Goal: Entertainment & Leisure: Browse casually

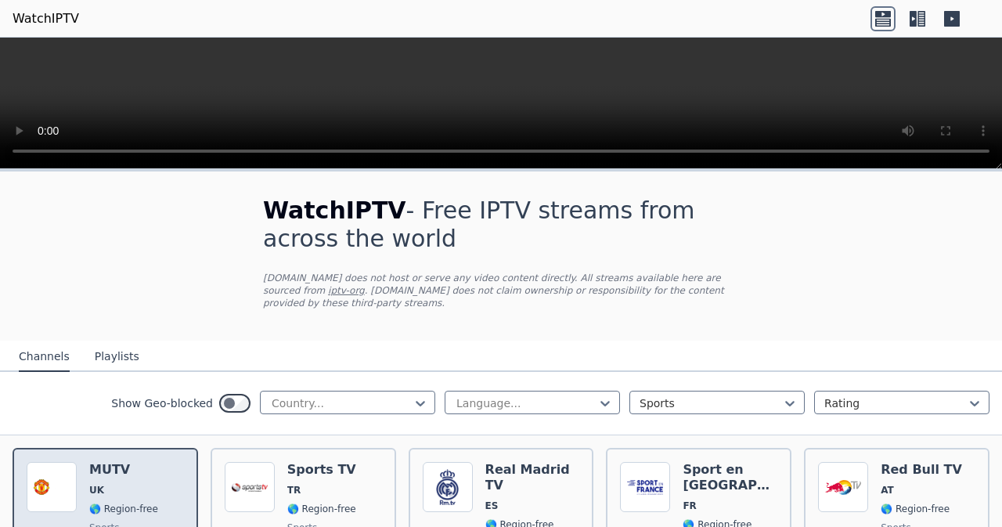
click at [89, 499] on span "🌎 Region-free" at bounding box center [123, 509] width 69 height 13
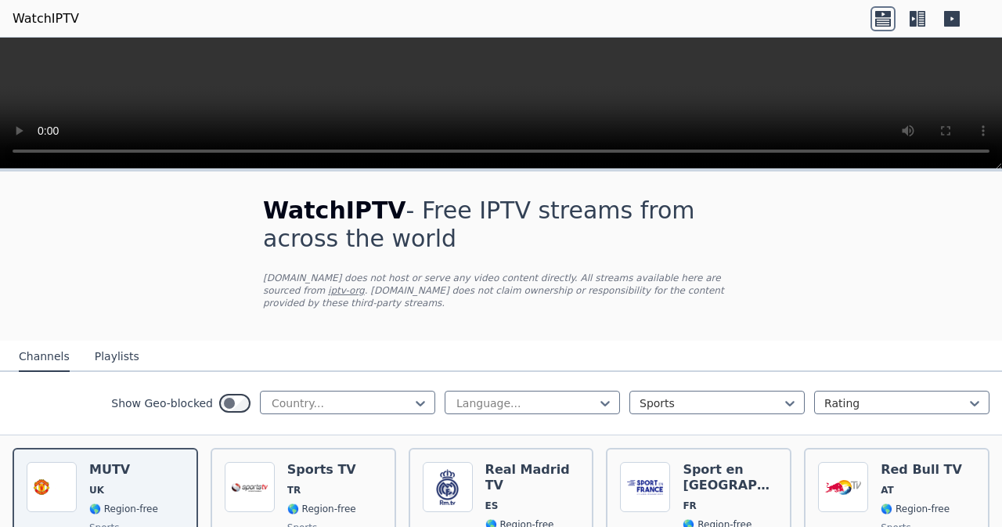
click at [946, 20] on icon at bounding box center [952, 19] width 16 height 16
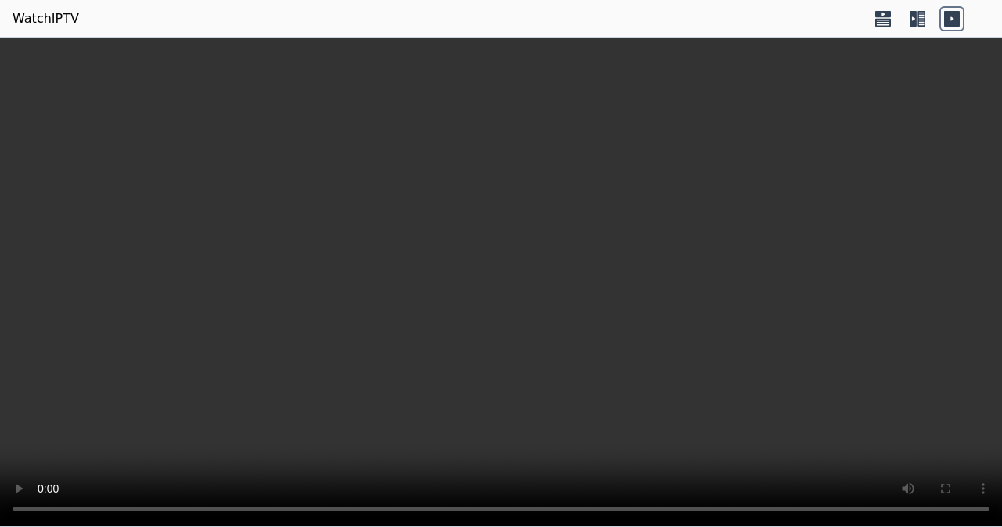
click at [946, 20] on icon at bounding box center [952, 19] width 16 height 16
click at [926, 23] on icon at bounding box center [917, 18] width 25 height 25
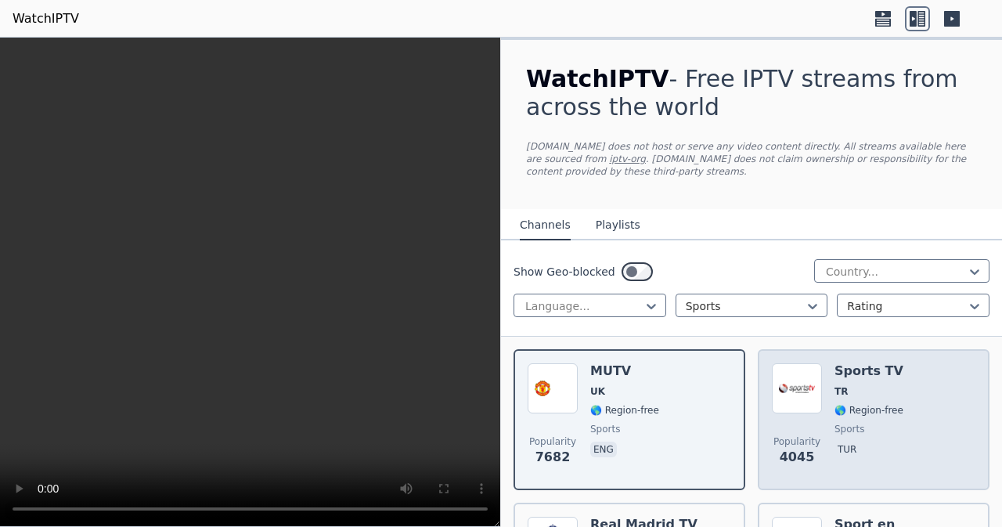
click at [852, 413] on span "🌎 Region-free" at bounding box center [869, 410] width 69 height 13
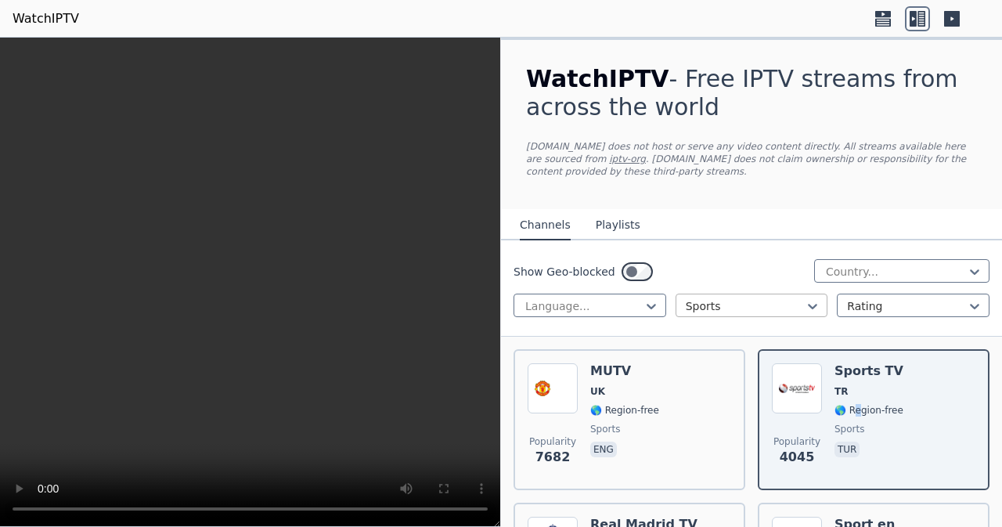
click at [693, 301] on div at bounding box center [746, 306] width 120 height 16
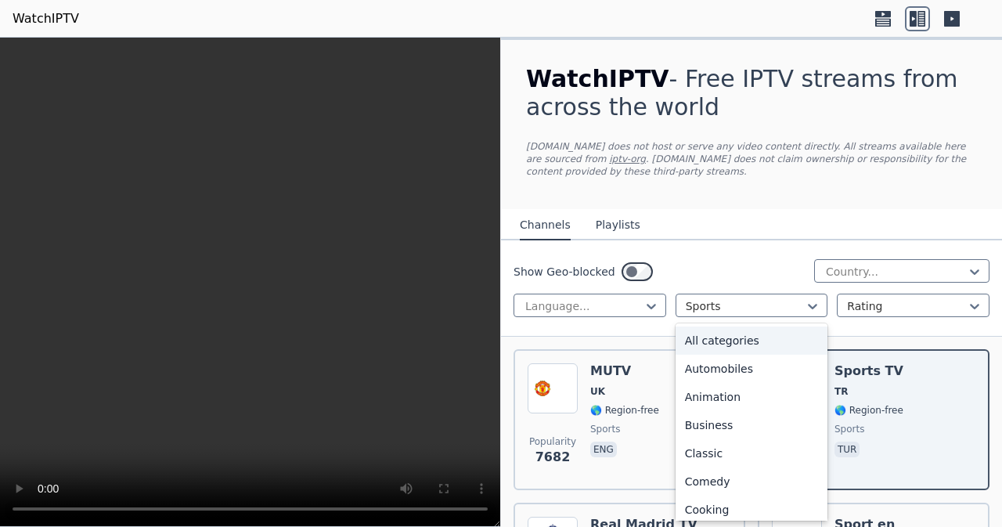
click at [734, 343] on div "All categories" at bounding box center [752, 340] width 153 height 28
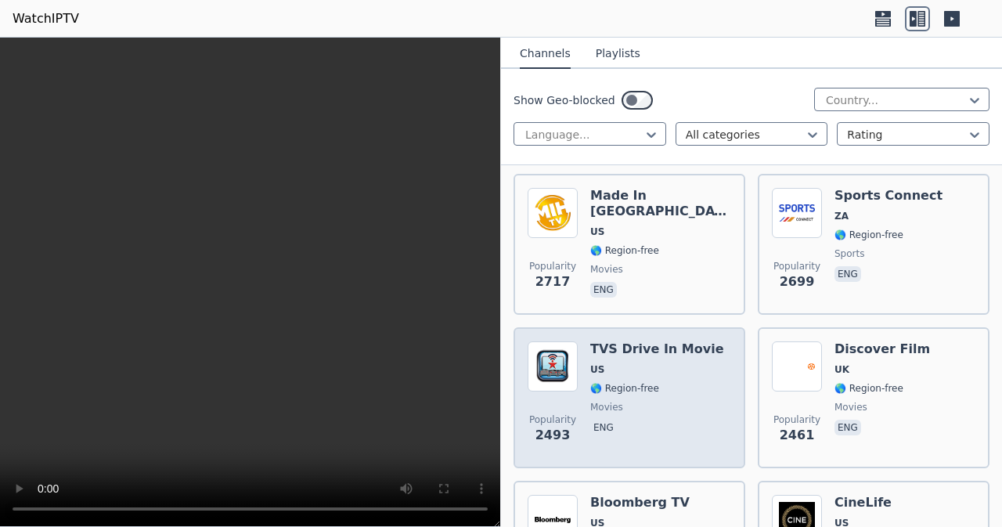
scroll to position [1331, 0]
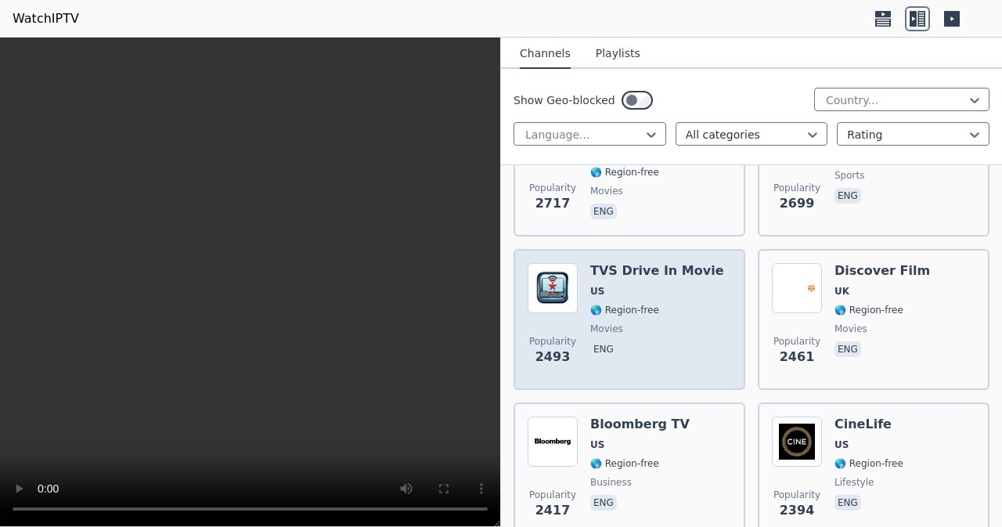
click at [629, 277] on h6 "TVS Drive In Movie" at bounding box center [657, 271] width 134 height 16
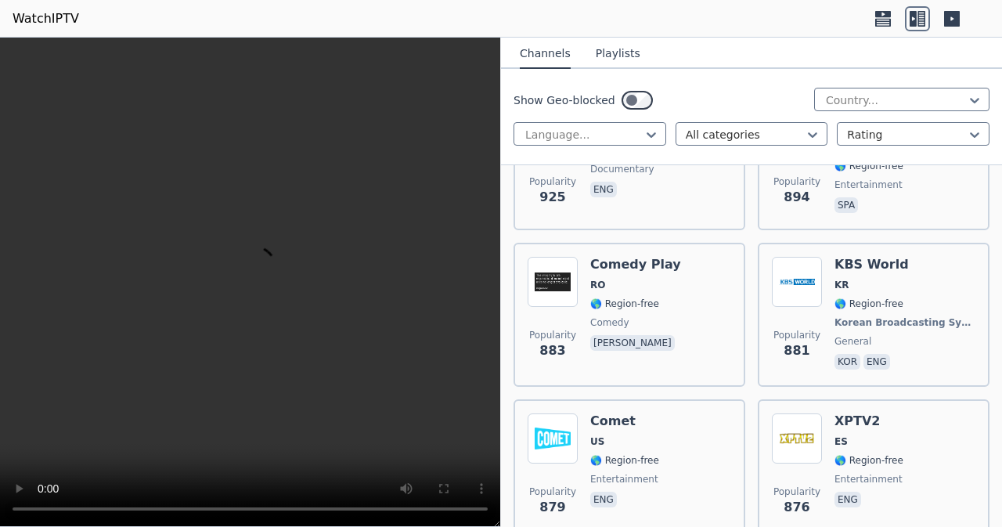
scroll to position [7124, 0]
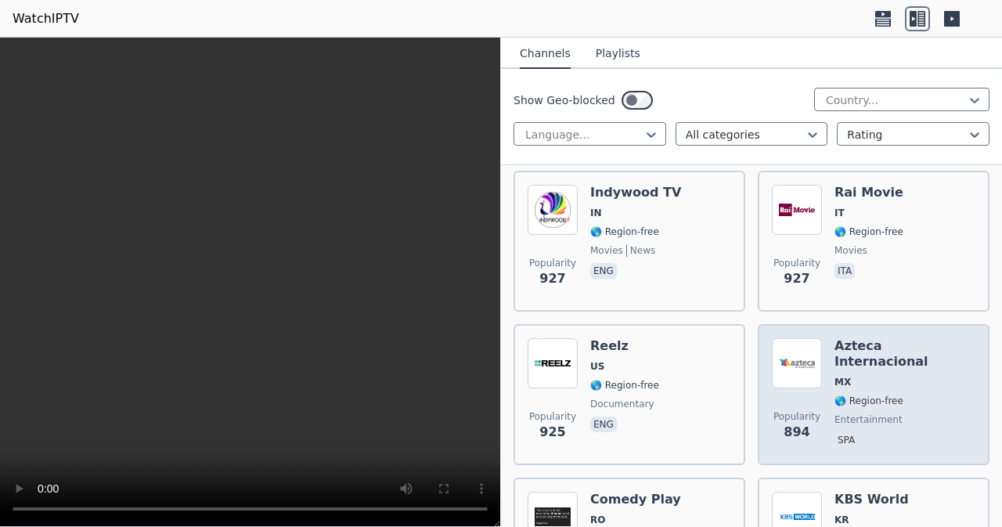
click at [843, 376] on span "MX" at bounding box center [843, 382] width 16 height 13
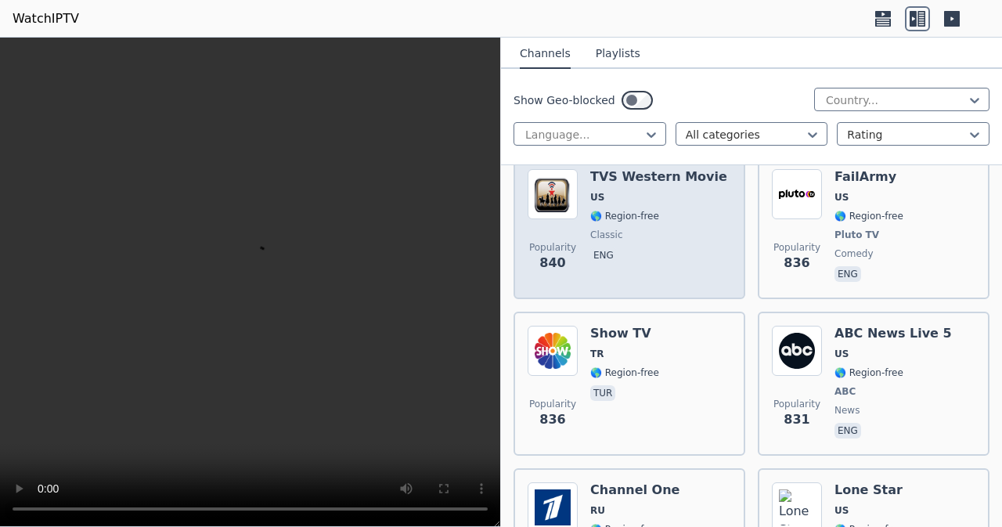
scroll to position [7985, 0]
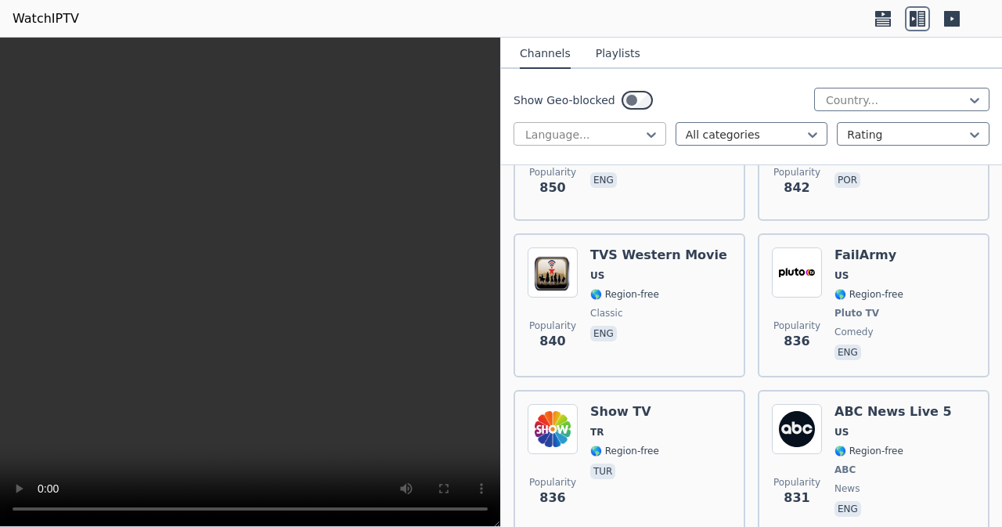
click at [633, 125] on div "Language..." at bounding box center [590, 133] width 153 height 23
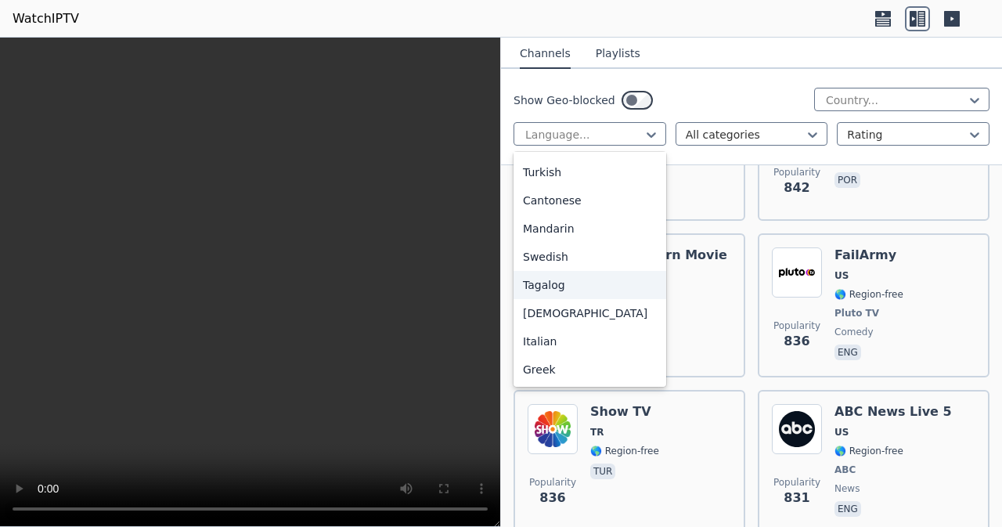
scroll to position [0, 0]
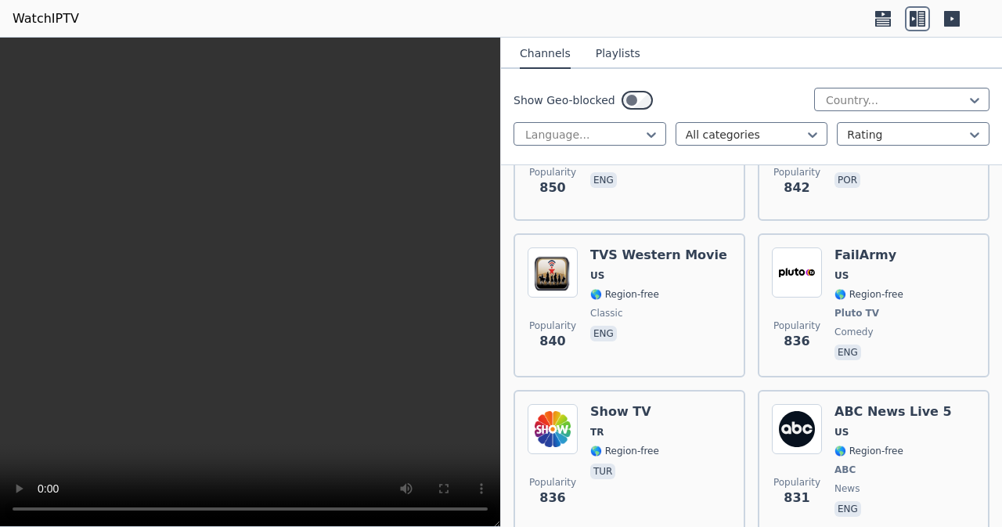
click at [745, 85] on div "Show Geo-blocked Country... Language... All categories Rating" at bounding box center [751, 117] width 501 height 96
click at [573, 127] on div at bounding box center [584, 135] width 120 height 16
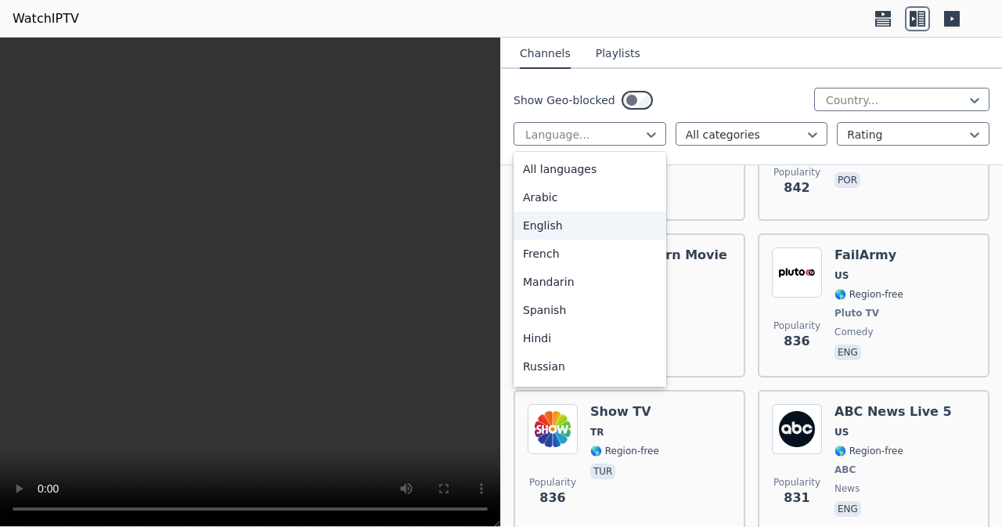
click at [593, 228] on div "English" at bounding box center [590, 225] width 153 height 28
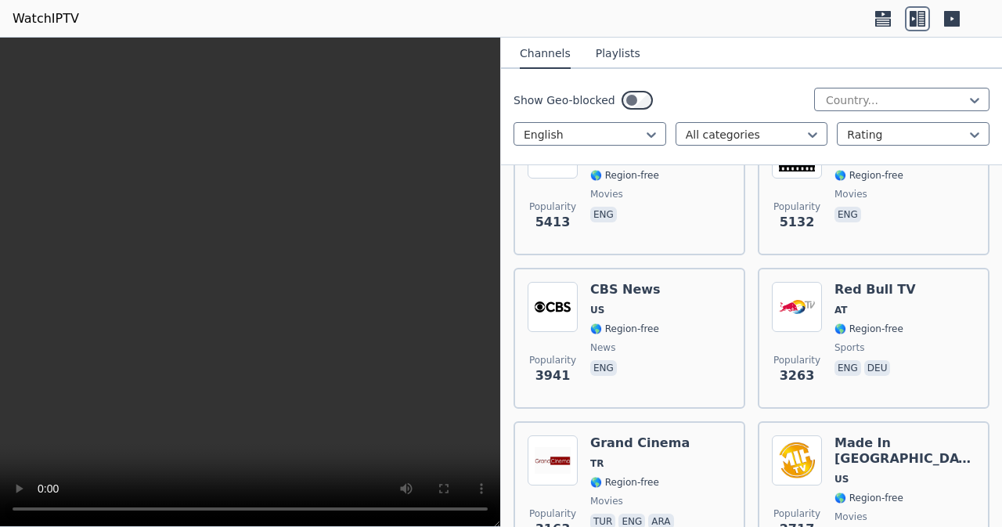
scroll to position [313, 0]
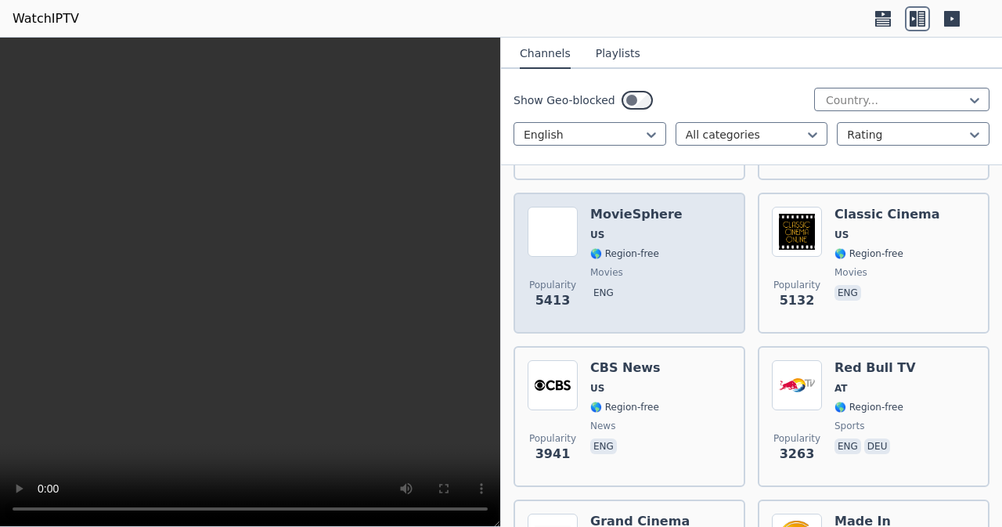
click at [666, 234] on div "Popularity 5413 MovieSphere US 🌎 Region-free movies eng" at bounding box center [630, 263] width 204 height 113
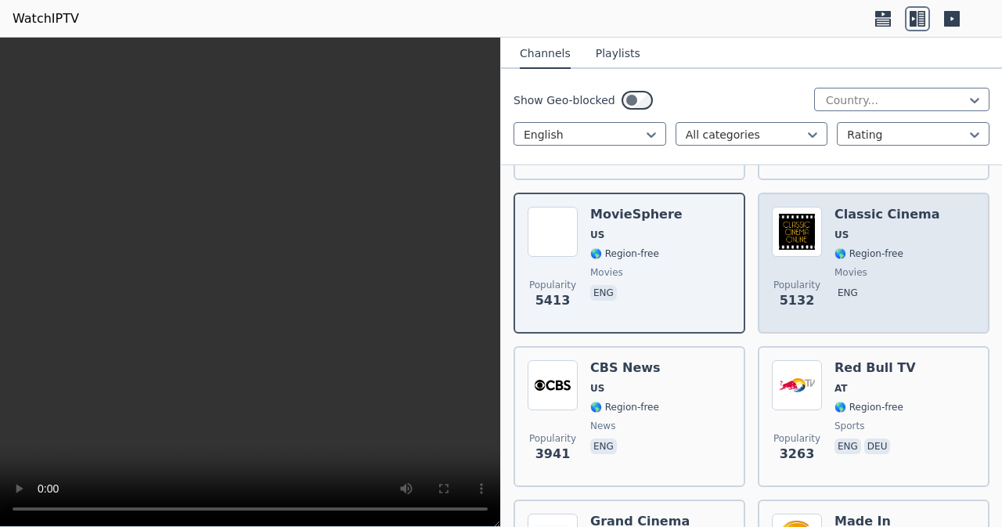
click at [931, 281] on div "Popularity 5132 Classic Cinema US 🌎 Region-free movies eng" at bounding box center [874, 263] width 204 height 113
